Goal: Communication & Community: Answer question/provide support

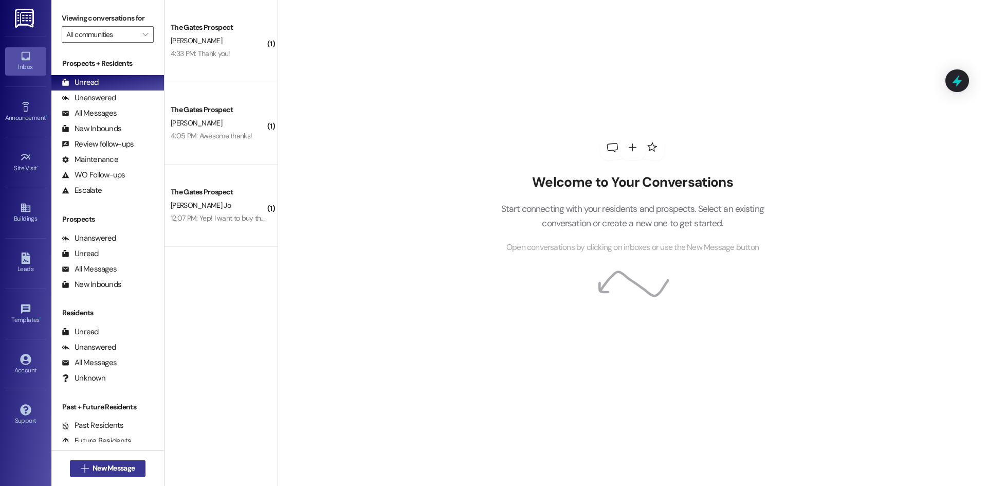
click at [118, 466] on span "New Message" at bounding box center [114, 468] width 42 height 11
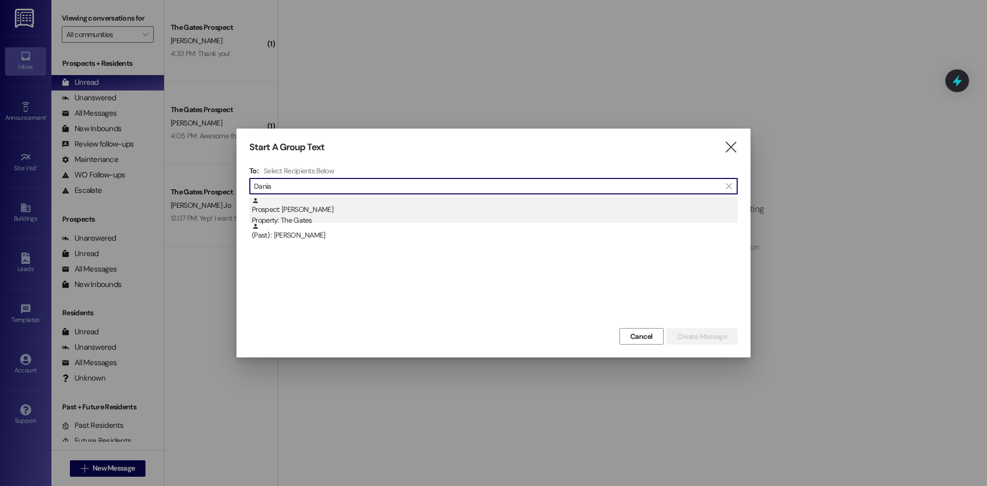
type input "Dania"
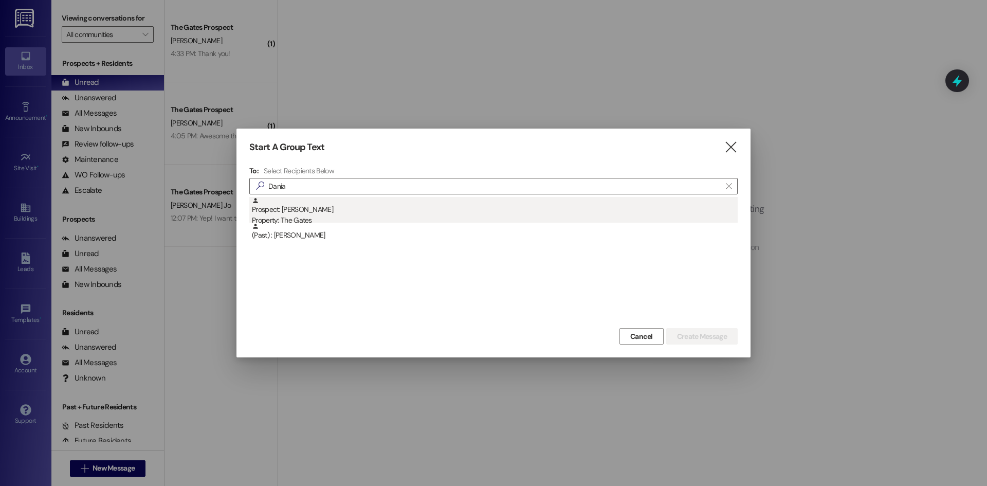
click at [307, 198] on div "Prospect: [PERSON_NAME] Property: The Gates" at bounding box center [495, 211] width 486 height 29
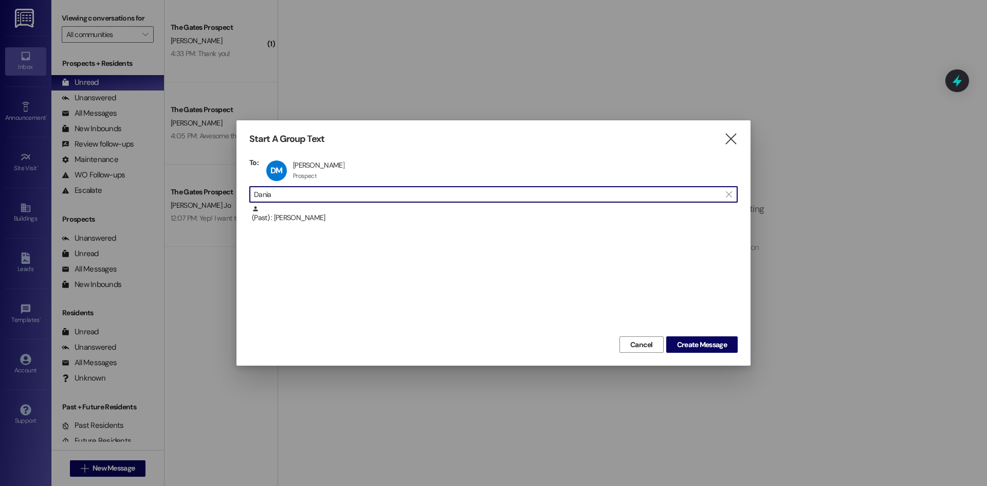
drag, startPoint x: 332, startPoint y: 198, endPoint x: 210, endPoint y: 183, distance: 122.9
click at [210, 183] on div "Start A Group Text  To: DM [PERSON_NAME] [PERSON_NAME] Prospect Prospect click…" at bounding box center [493, 243] width 987 height 486
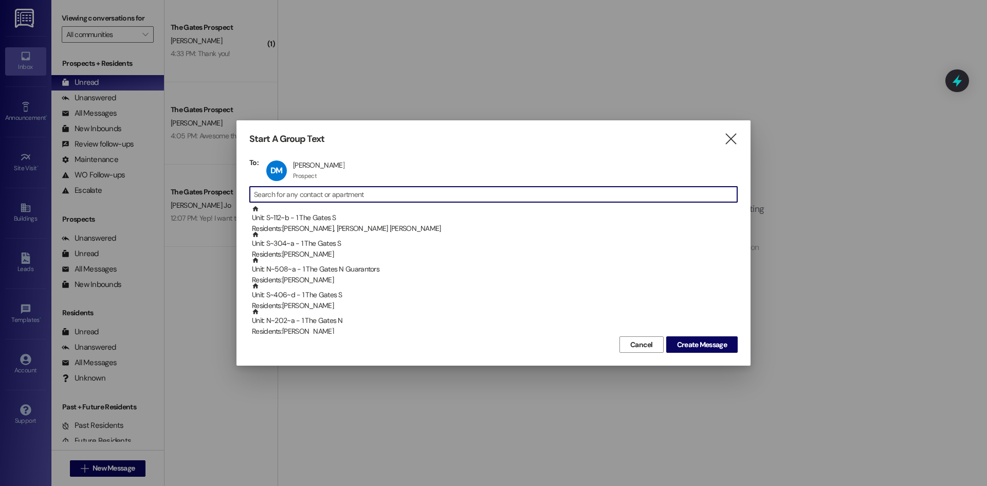
type input "D"
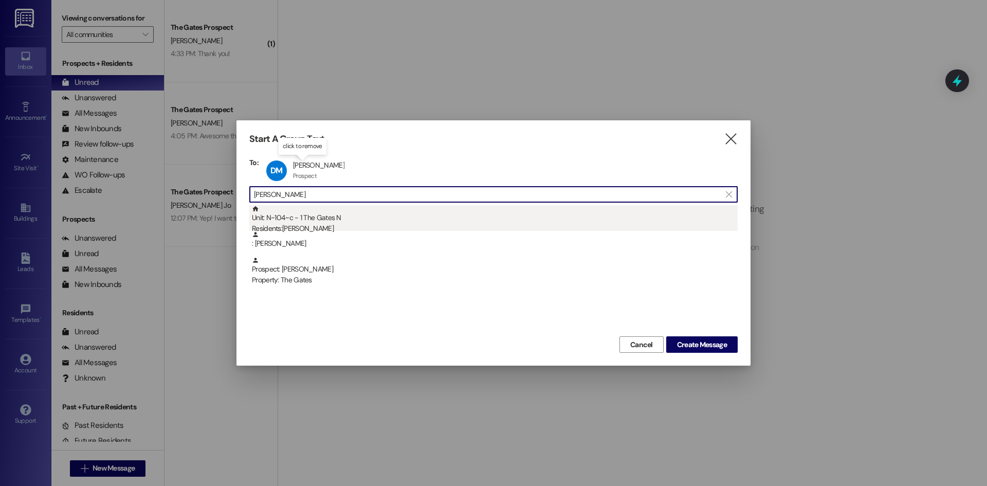
type input "[PERSON_NAME]"
click at [319, 223] on div "Unit: N~104~c - 1 The Gates N Residents: [PERSON_NAME]" at bounding box center [495, 219] width 486 height 29
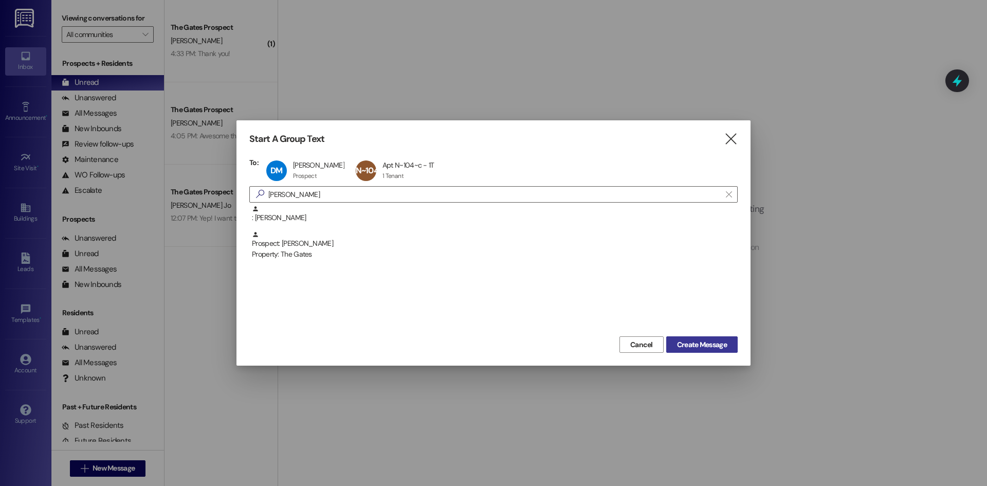
click at [685, 349] on span "Create Message" at bounding box center [702, 344] width 50 height 11
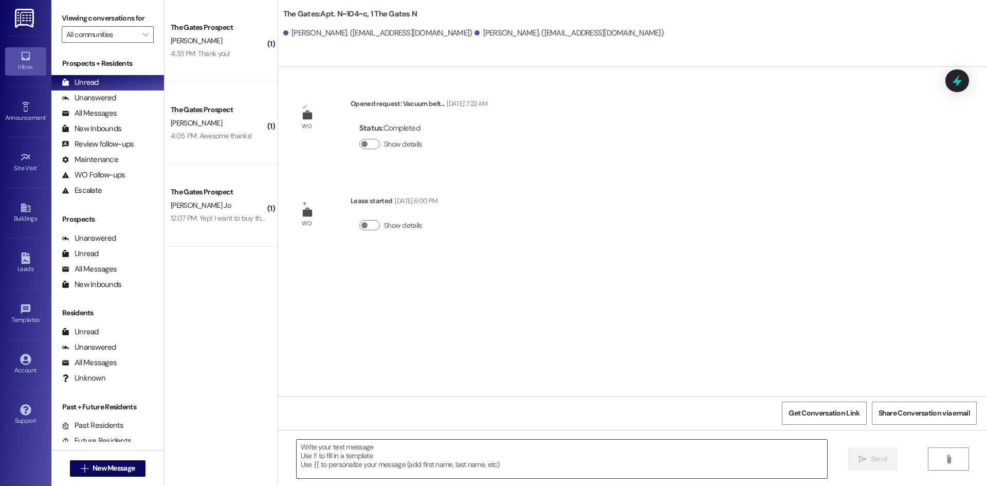
click at [335, 461] on textarea at bounding box center [562, 459] width 531 height 39
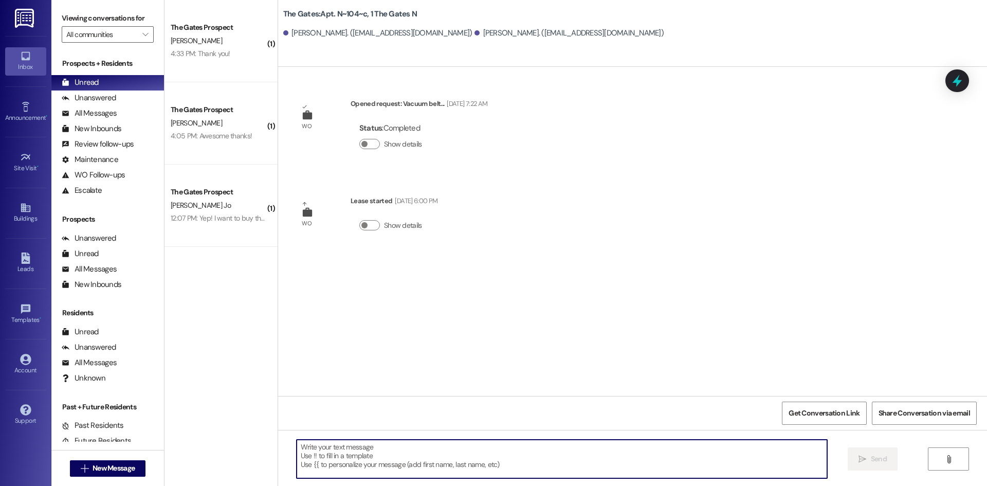
paste textarea "Hi [Resident], During our walkthrough we noticed a strong cat odor and that the…"
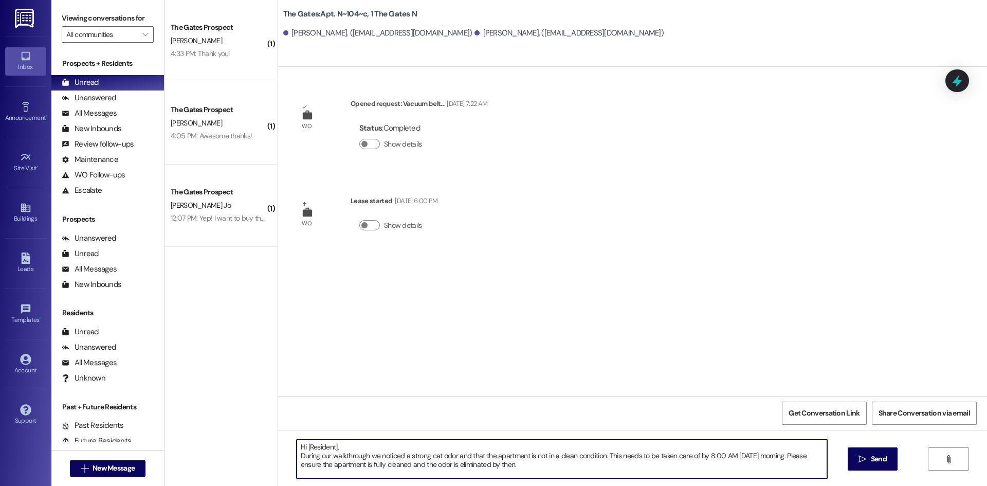
drag, startPoint x: 330, startPoint y: 446, endPoint x: 301, endPoint y: 445, distance: 29.3
click at [301, 445] on textarea "Hi [Resident], During our walkthrough we noticed a strong cat odor and that the…" at bounding box center [562, 459] width 531 height 39
type textarea "Hi [PERSON_NAME] and [PERSON_NAME], During our walkthrough we noticed a strong …"
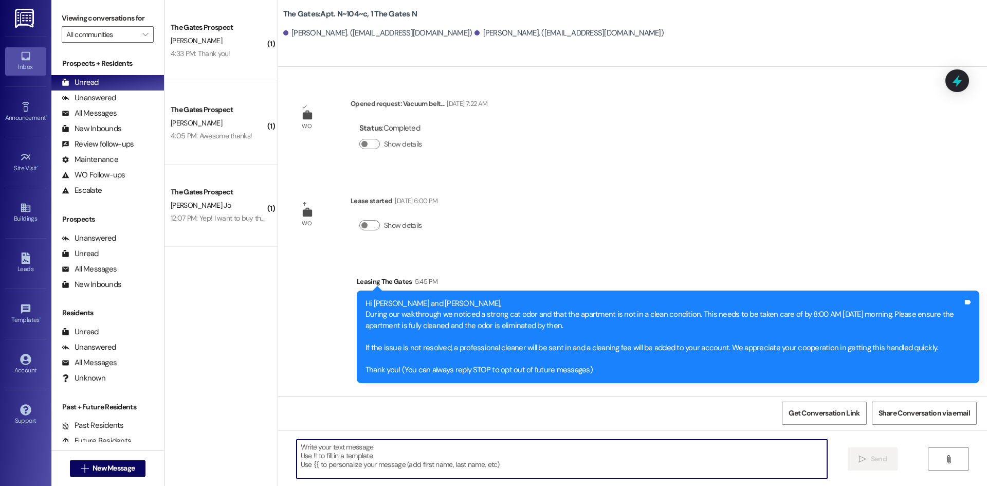
click at [354, 463] on textarea at bounding box center [562, 459] width 531 height 39
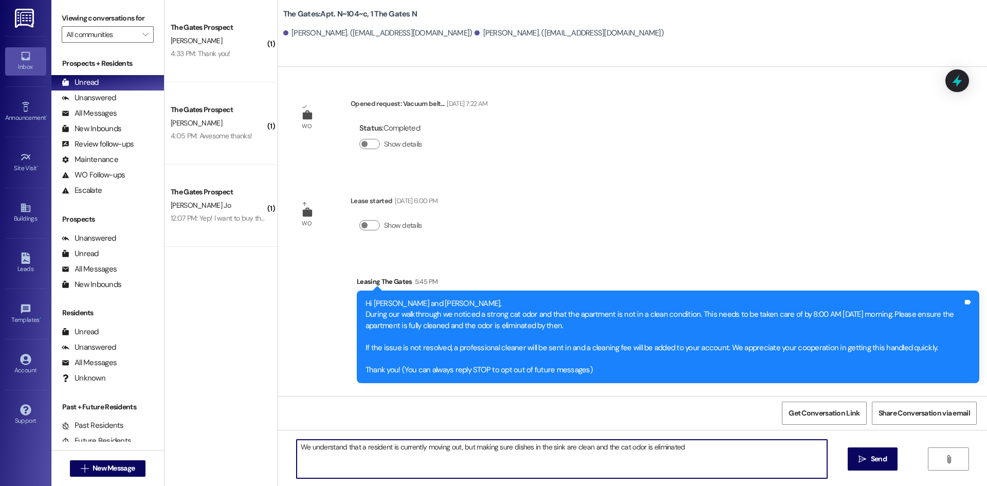
type textarea "We understand that a resident is currently moving out, but making sure dishes i…"
